Goal: Book appointment/travel/reservation

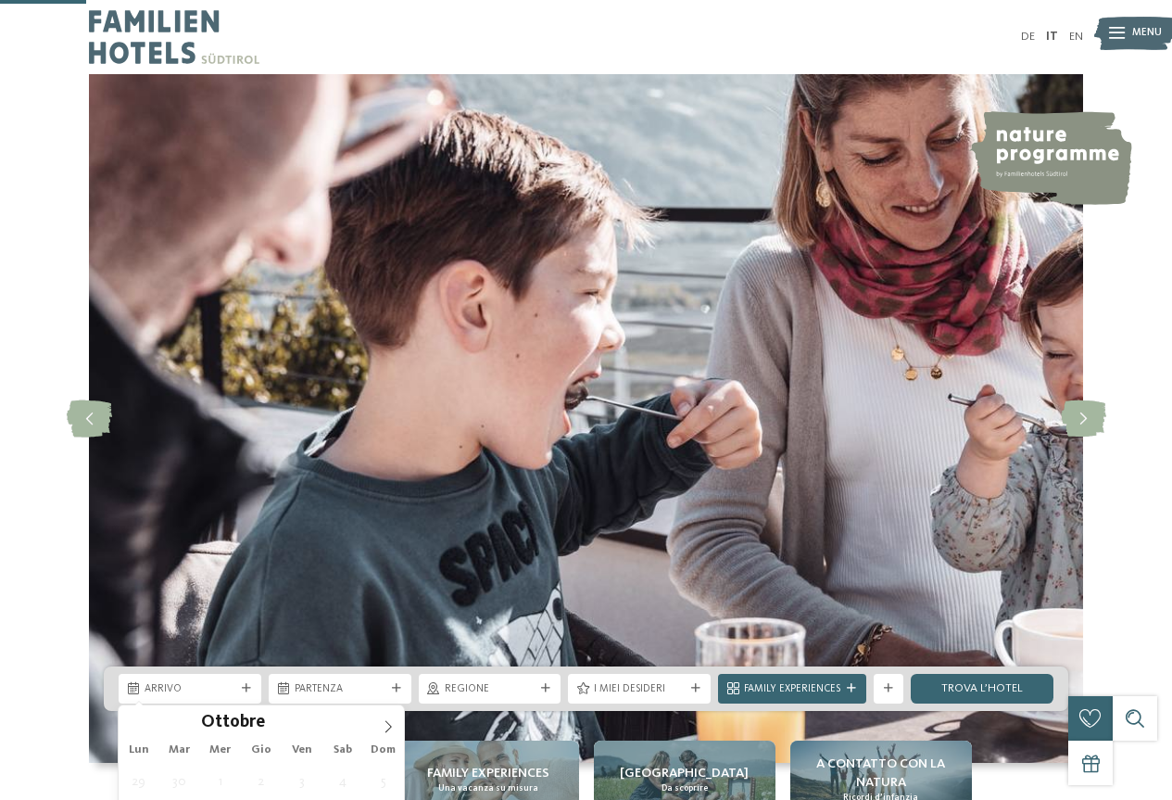
click at [385, 720] on icon at bounding box center [388, 726] width 13 height 13
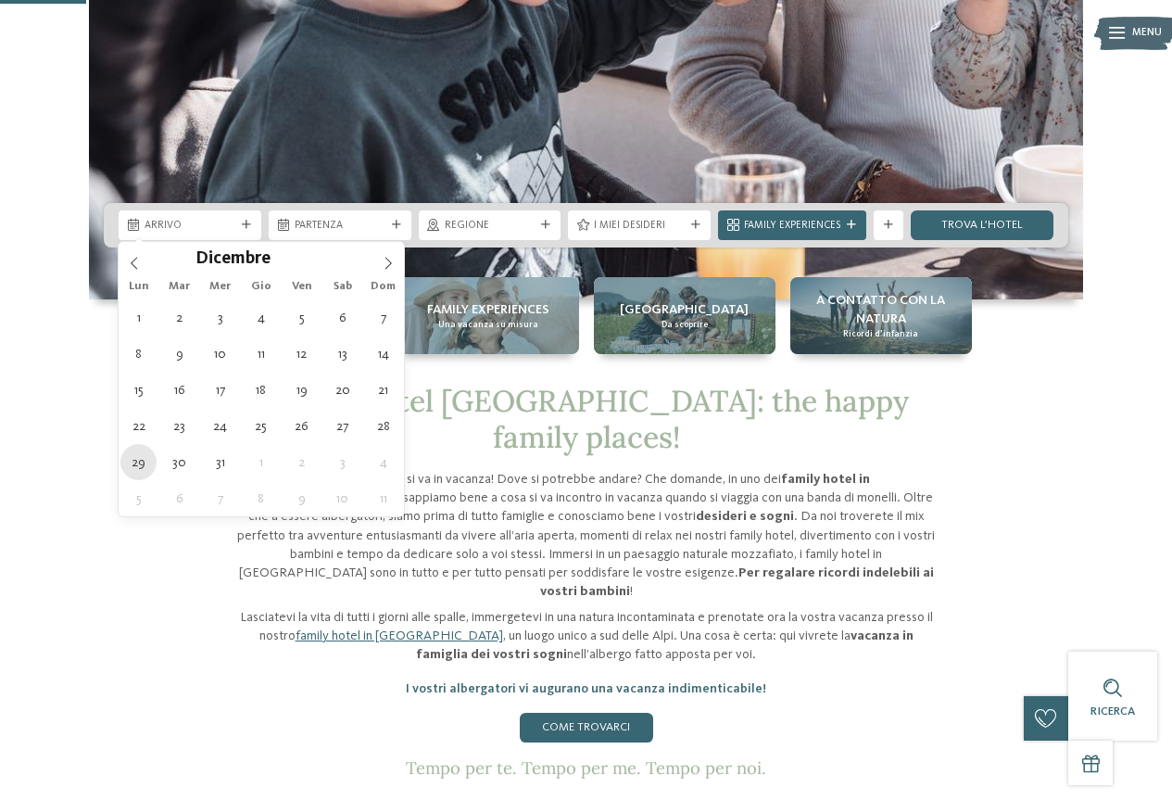
type div "[DATE]"
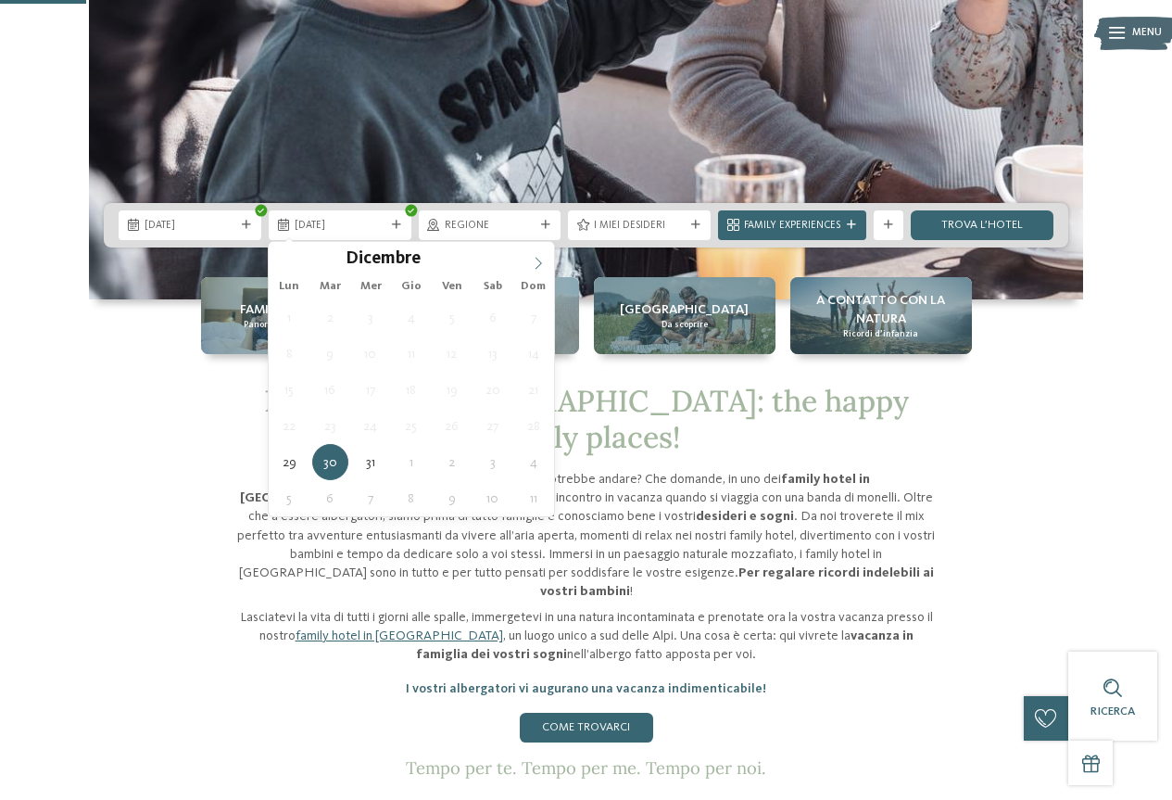
type input "****"
click at [545, 258] on span at bounding box center [539, 258] width 32 height 32
type div "[DATE]"
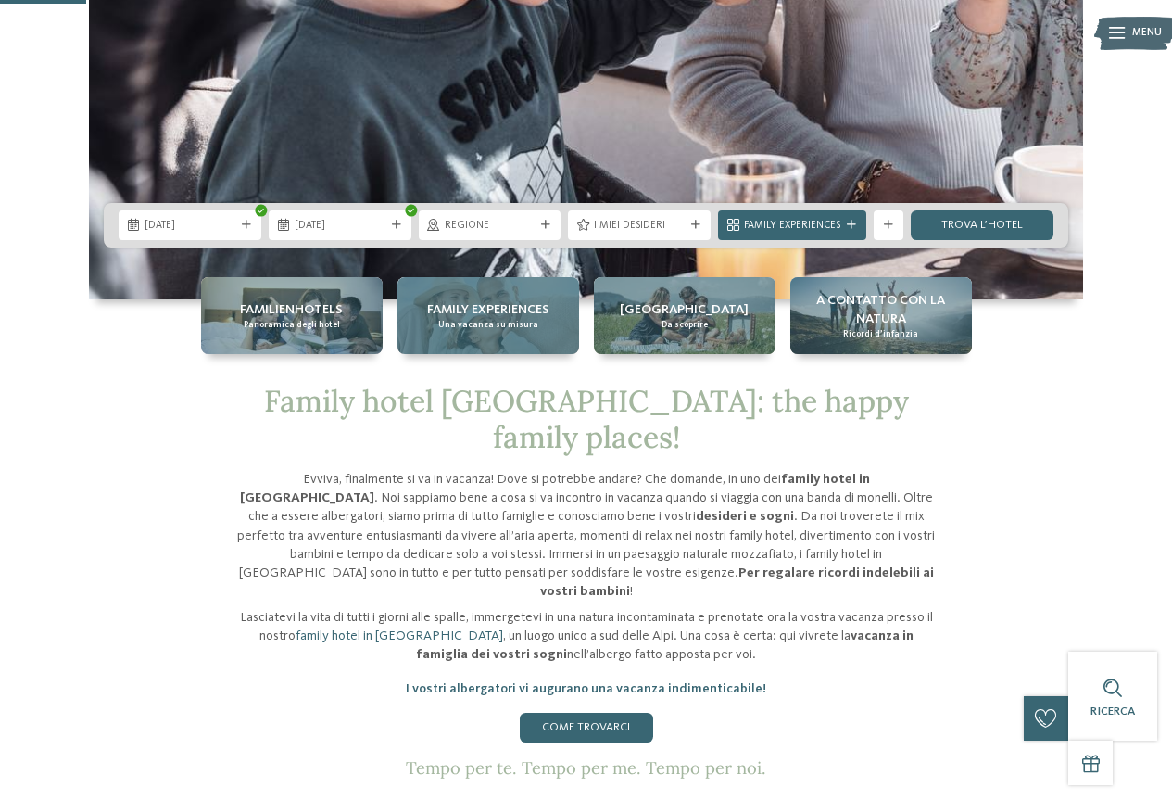
drag, startPoint x: 495, startPoint y: 320, endPoint x: 497, endPoint y: 303, distance: 16.8
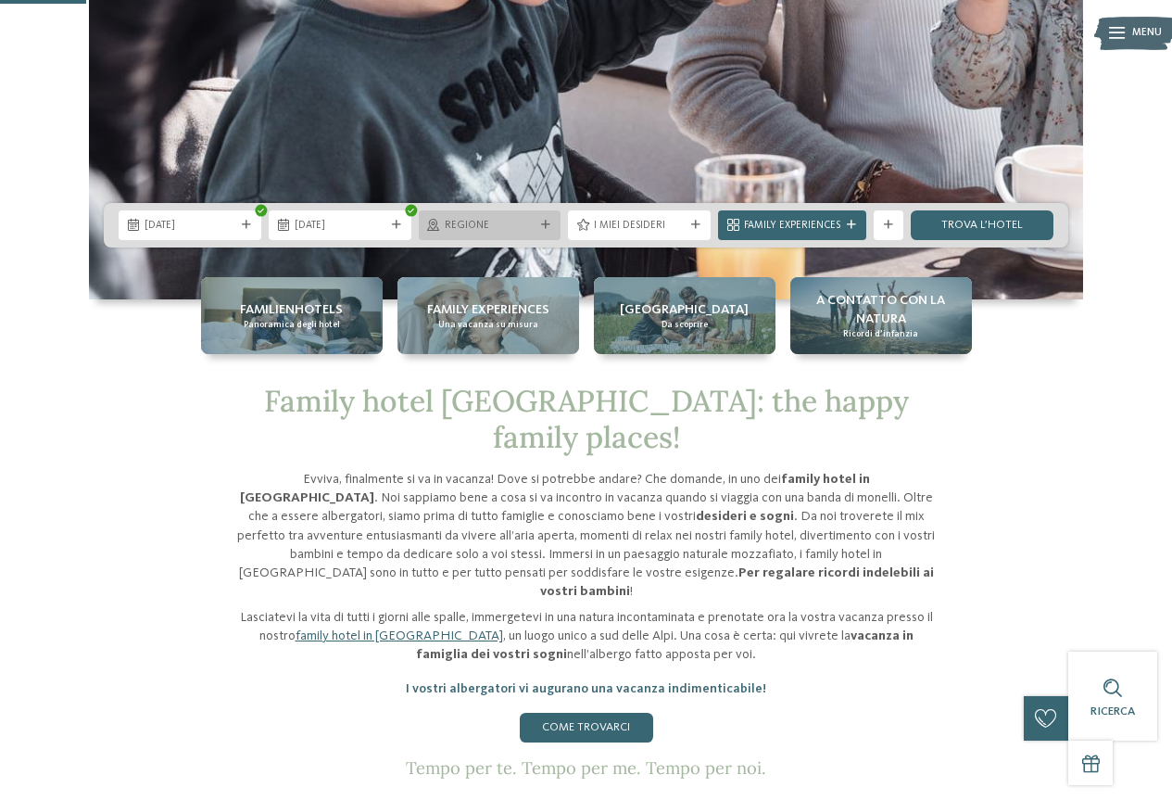
click at [526, 210] on div "Regione" at bounding box center [490, 225] width 143 height 30
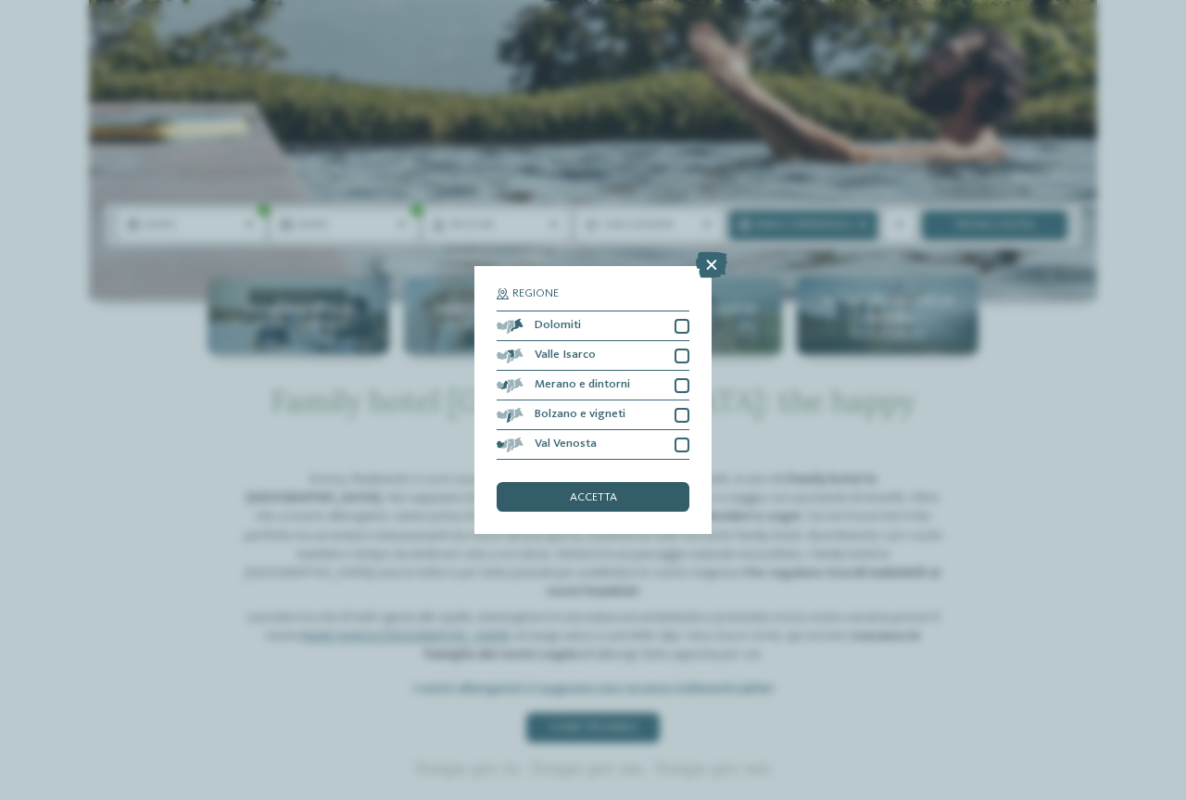
click at [630, 506] on div "accetta" at bounding box center [593, 497] width 193 height 30
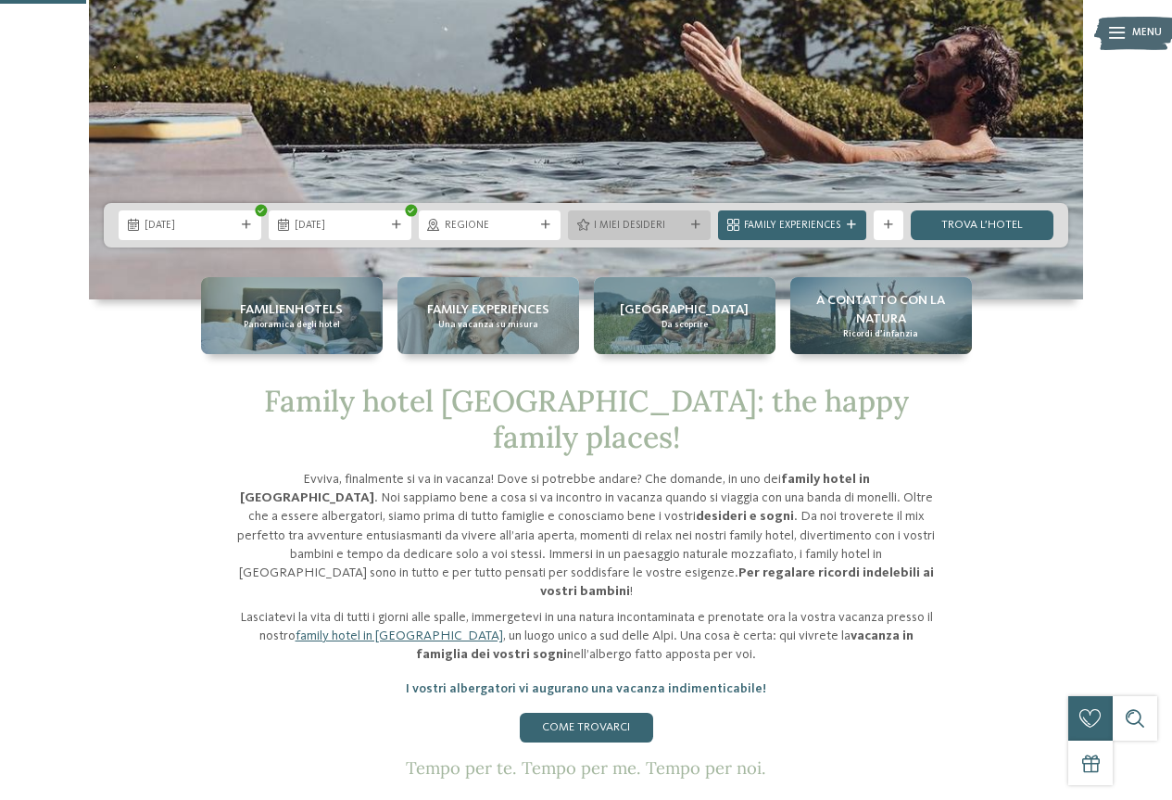
click at [688, 228] on div "I miei desideri" at bounding box center [639, 225] width 98 height 16
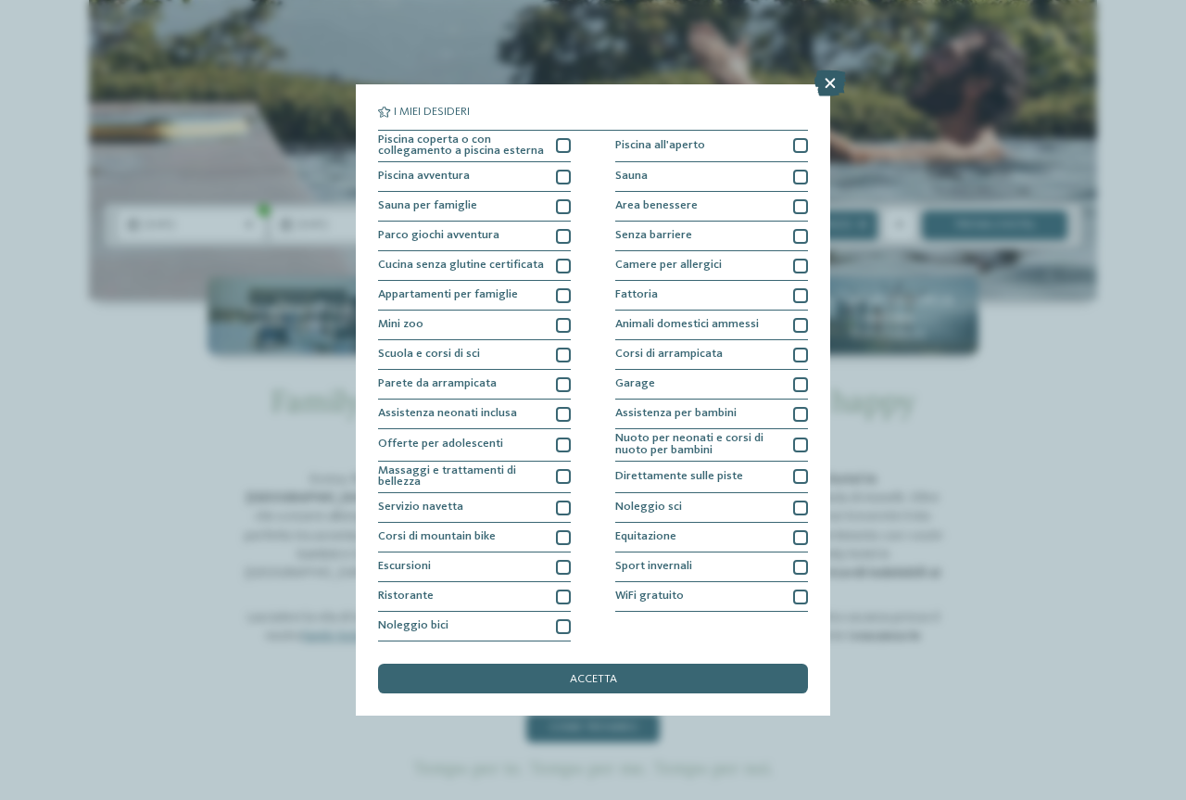
click at [822, 84] on icon at bounding box center [830, 83] width 32 height 26
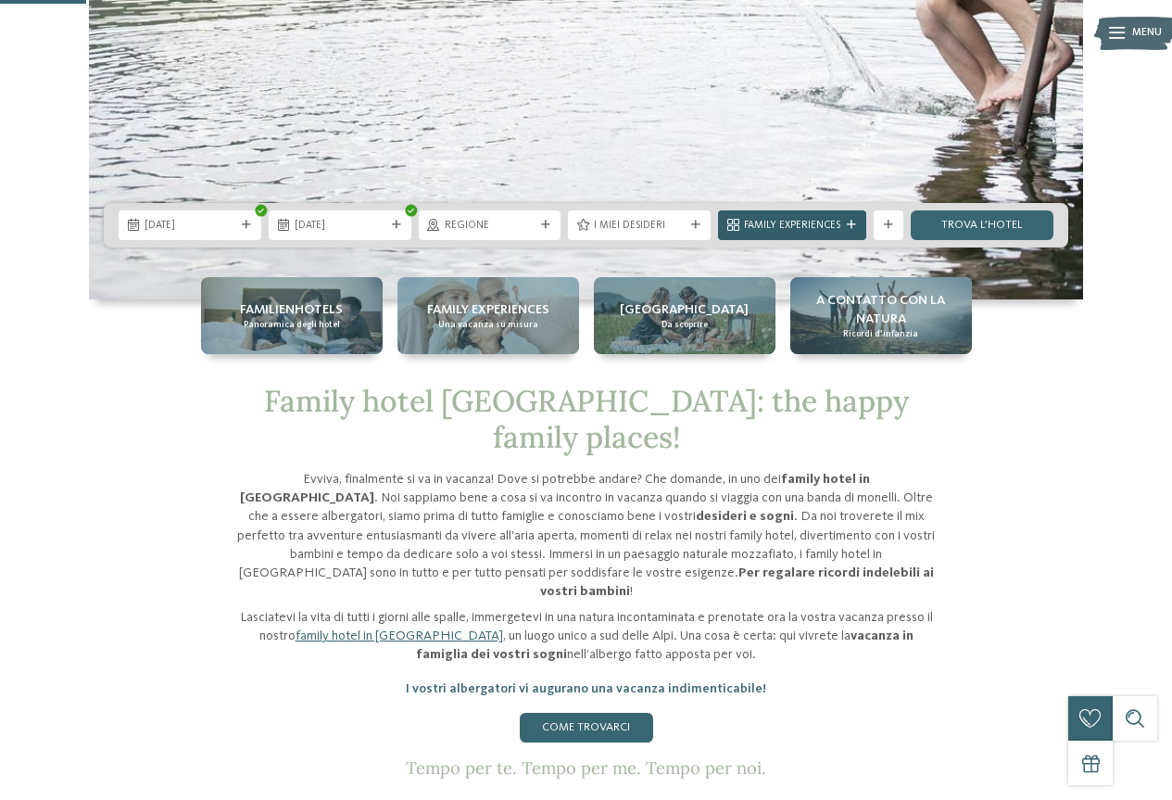
click at [854, 222] on icon at bounding box center [851, 225] width 9 height 9
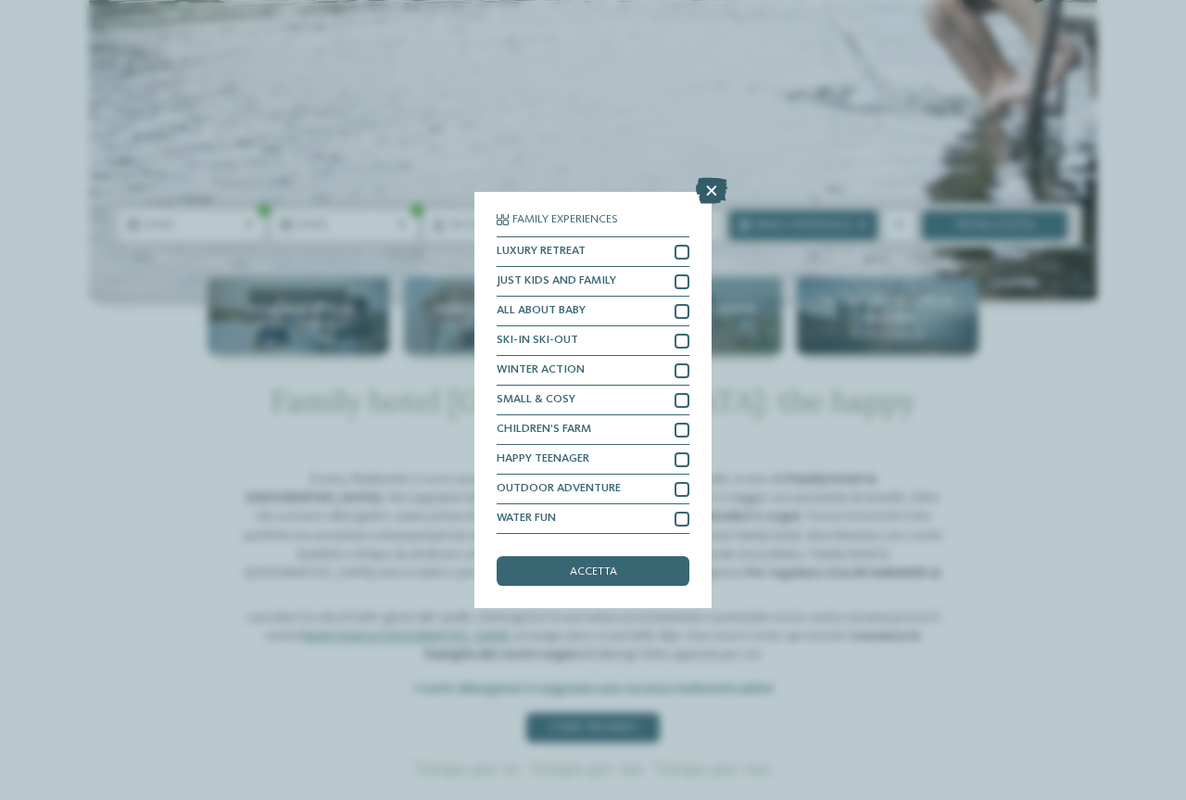
click at [713, 190] on icon at bounding box center [712, 191] width 32 height 26
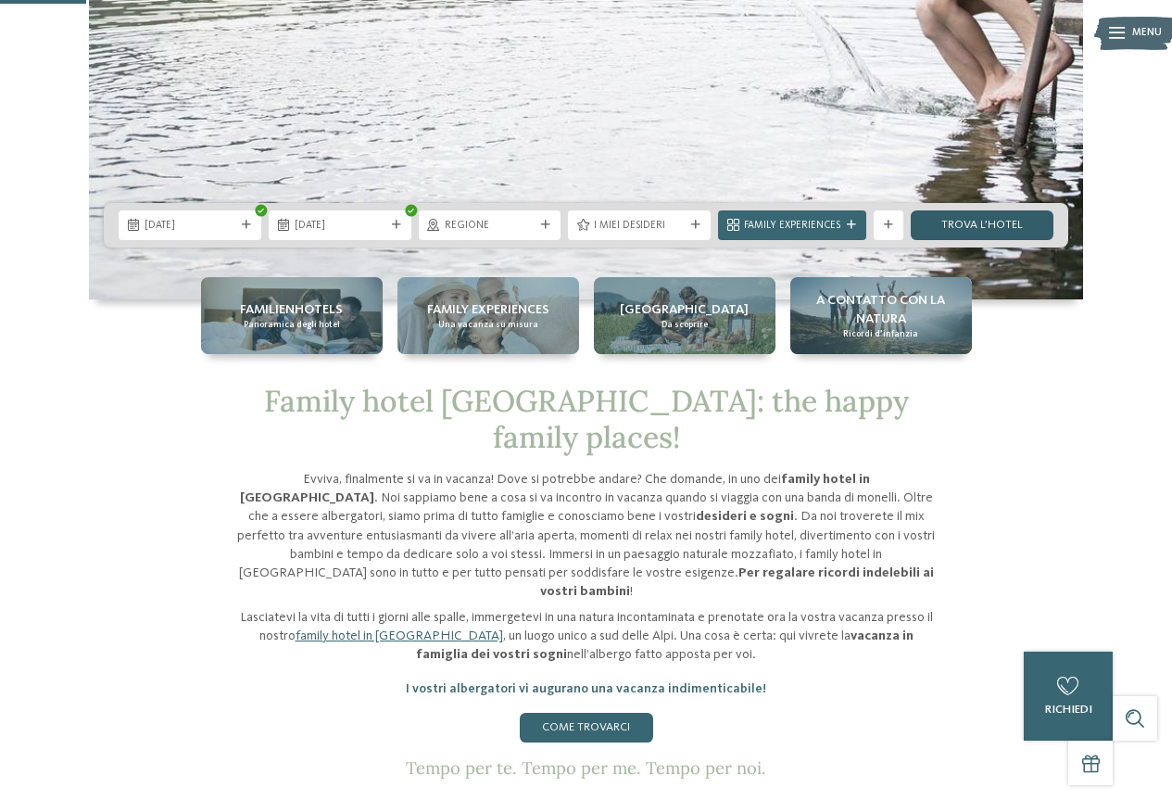
click at [938, 223] on link "trova l’hotel" at bounding box center [982, 225] width 143 height 30
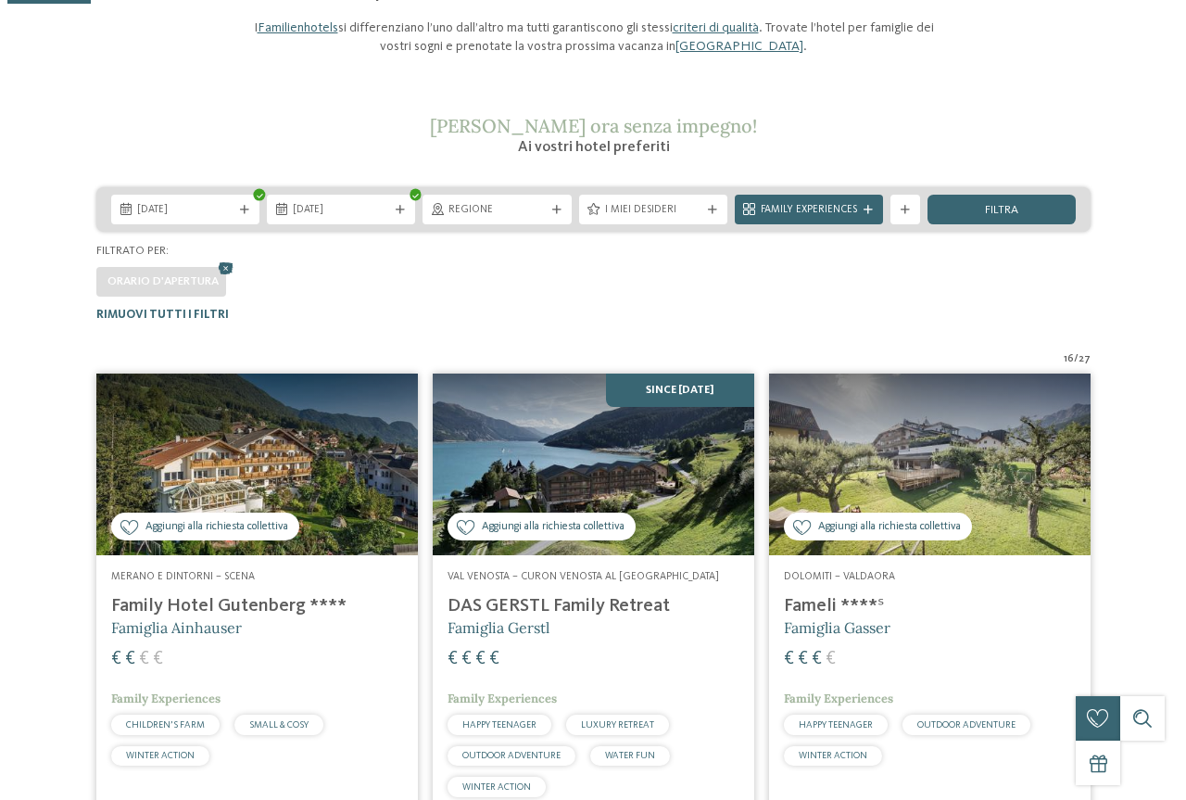
scroll to position [371, 0]
